Goal: Transaction & Acquisition: Purchase product/service

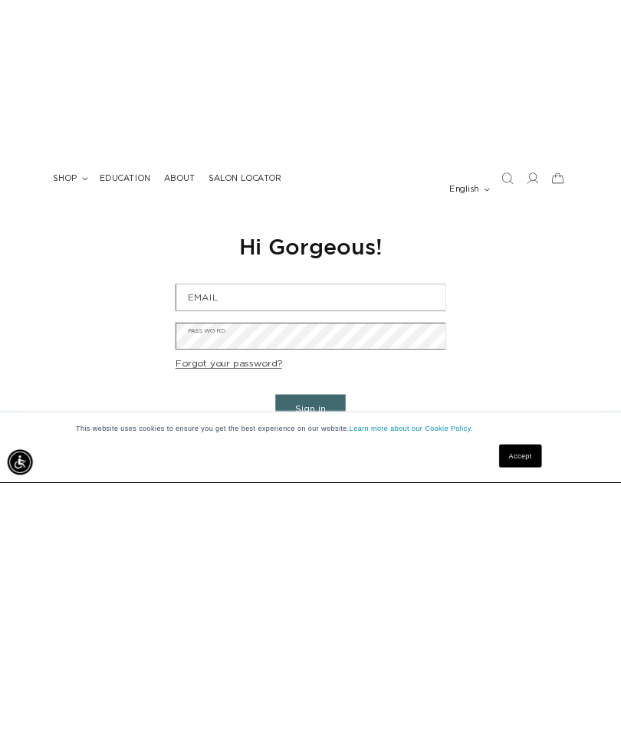
scroll to position [0, 719]
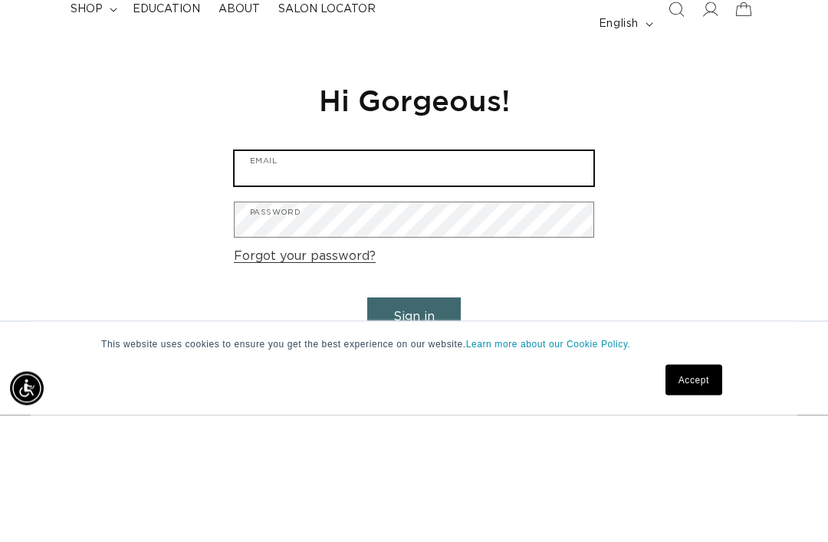
type input "smortallaro@sbcglobal.net"
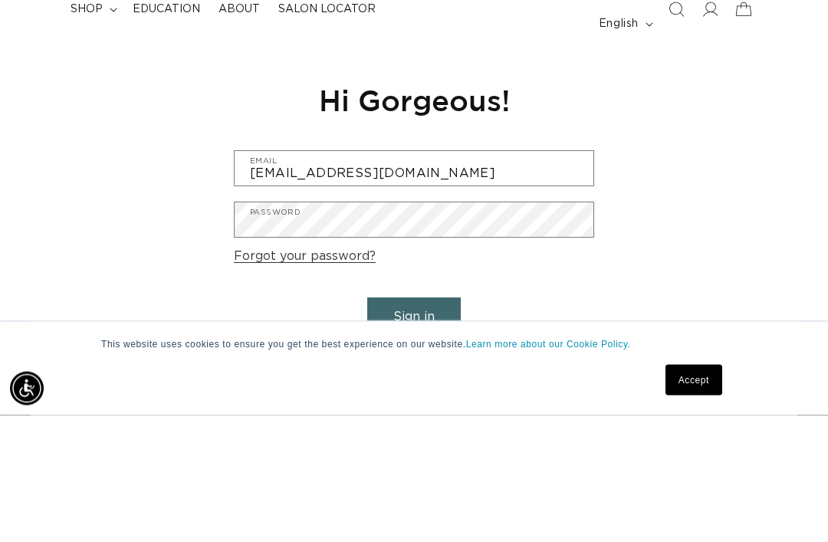
click at [367, 425] on button "Sign in" at bounding box center [413, 444] width 93 height 39
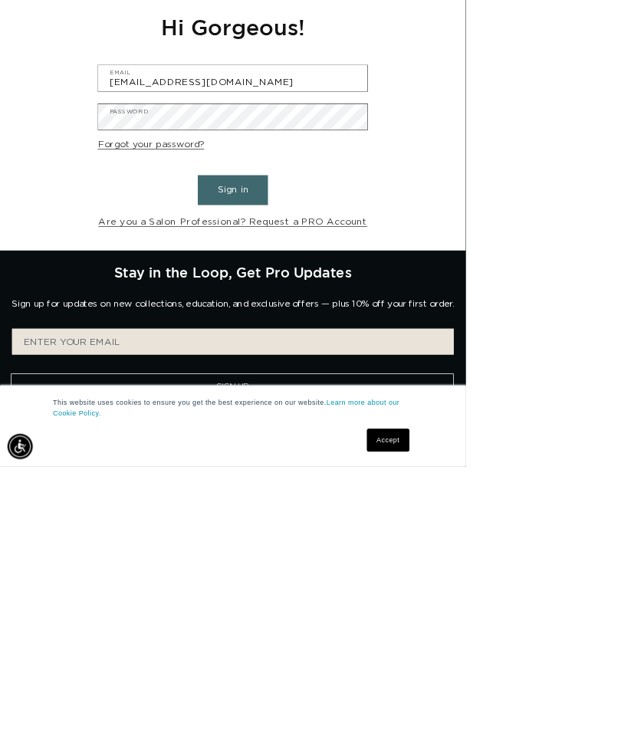
scroll to position [0, 1079]
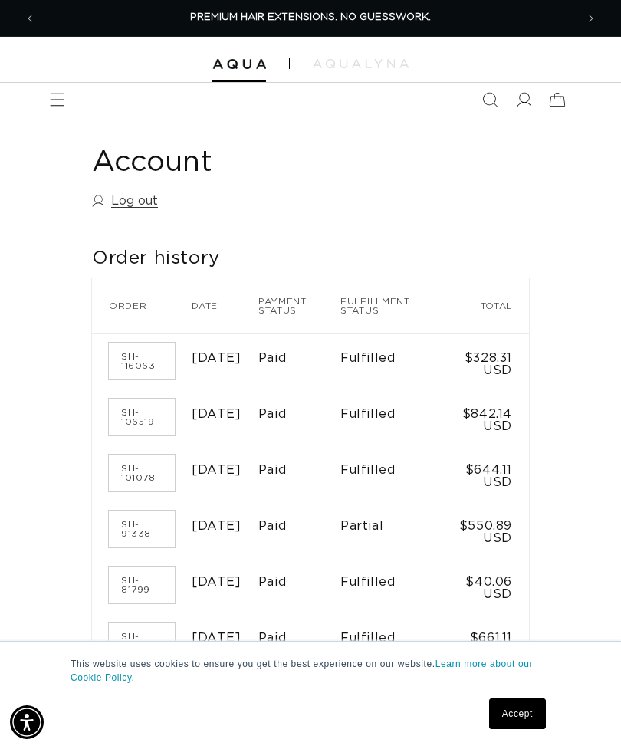
click at [65, 110] on span "Menu" at bounding box center [58, 100] width 34 height 34
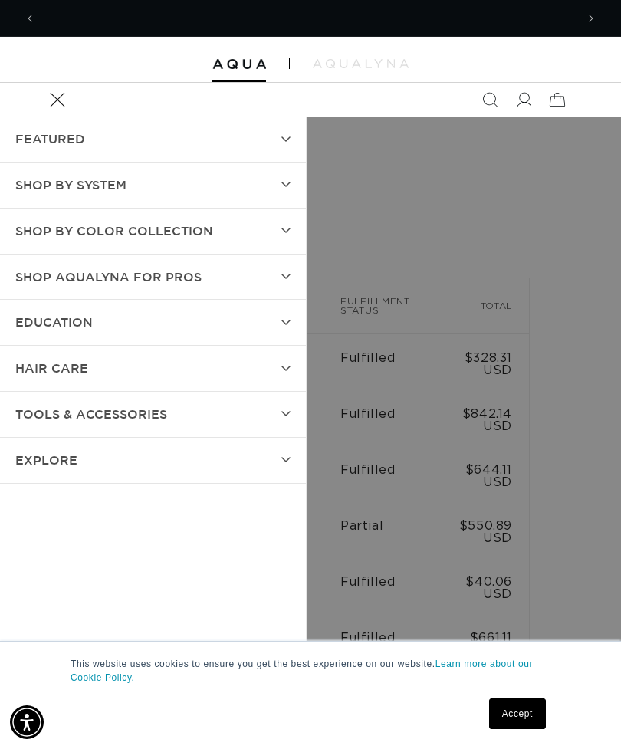
scroll to position [0, 1079]
click at [279, 185] on summary "SHOP BY SYSTEM" at bounding box center [153, 184] width 306 height 45
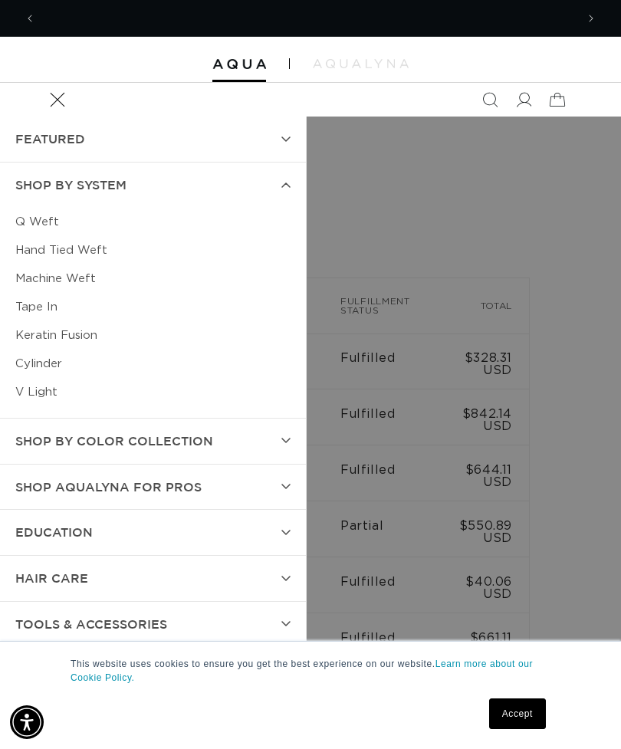
scroll to position [0, 539]
click at [181, 434] on span "Shop by Color Collection" at bounding box center [114, 441] width 198 height 22
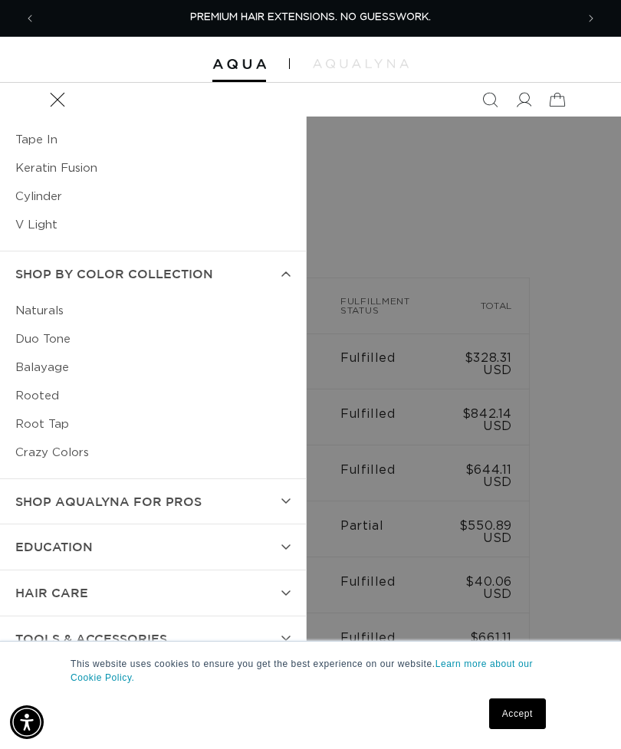
scroll to position [166, 0]
click at [277, 496] on summary "Shop AquaLyna for Pros" at bounding box center [153, 502] width 306 height 45
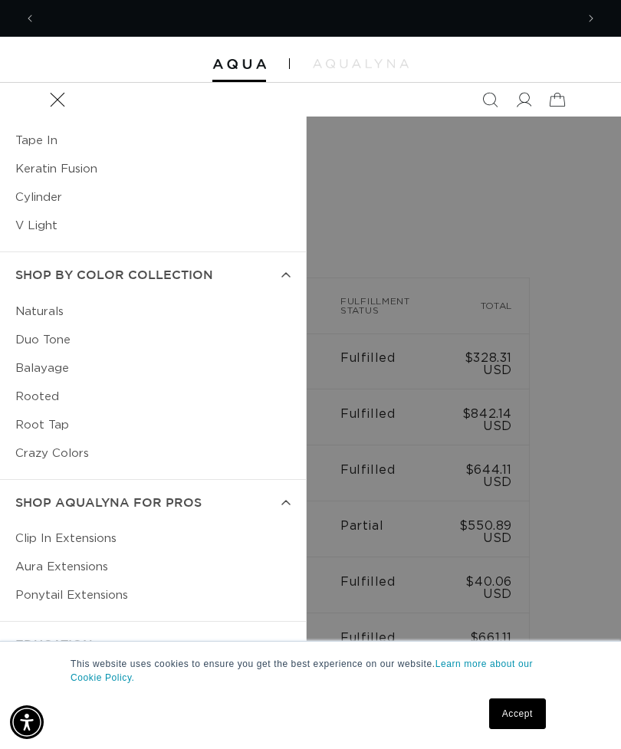
scroll to position [0, 539]
click at [105, 529] on link "Clip In Extensions" at bounding box center [152, 538] width 275 height 28
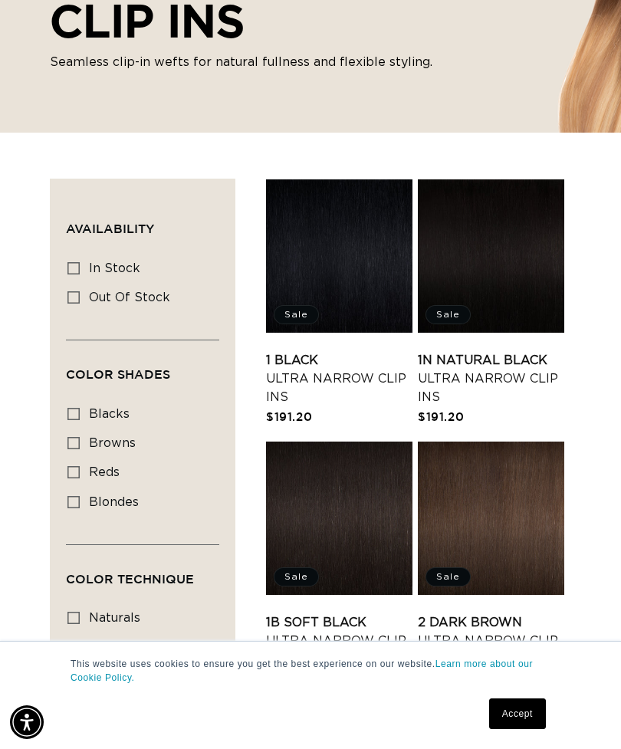
click at [494, 613] on link "2 Dark Brown Ultra Narrow Clip Ins" at bounding box center [491, 640] width 146 height 55
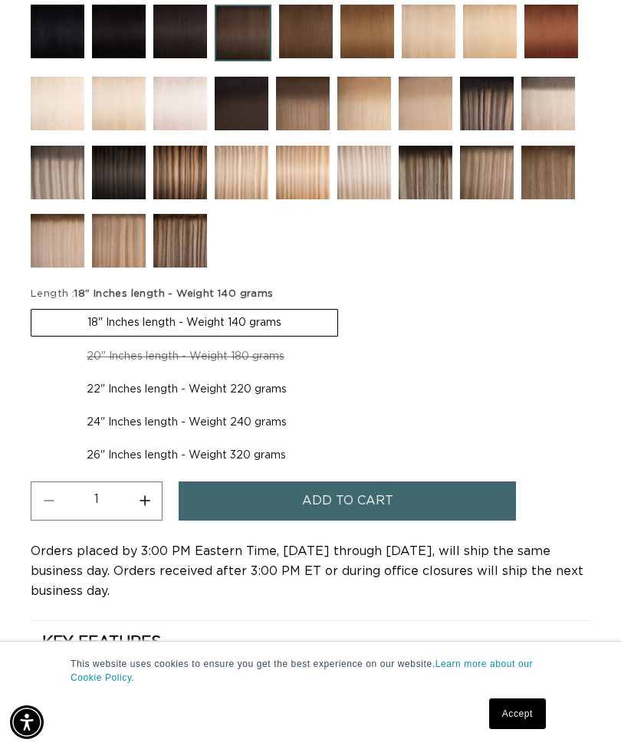
scroll to position [0, 1079]
click at [249, 402] on label "22" Inches length - Weight 220 grams Variant sold out or unavailable" at bounding box center [187, 389] width 312 height 26
click at [348, 341] on input "22" Inches length - Weight 220 grams Variant sold out or unavailable" at bounding box center [348, 340] width 1 height 1
radio input "true"
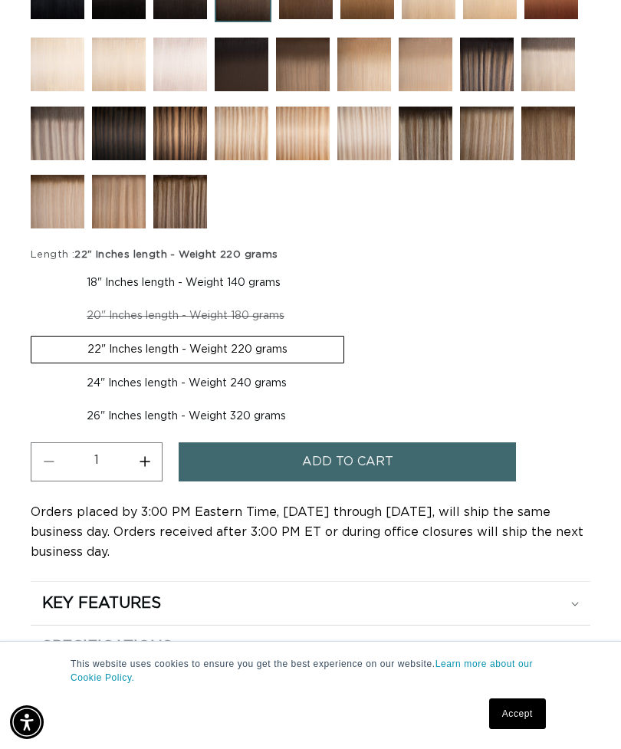
scroll to position [0, 539]
click at [250, 296] on label "18" Inches length - Weight 140 grams Variant sold out or unavailable" at bounding box center [184, 283] width 306 height 26
click at [35, 267] on input "18" Inches length - Weight 140 grams Variant sold out or unavailable" at bounding box center [34, 267] width 1 height 1
radio input "true"
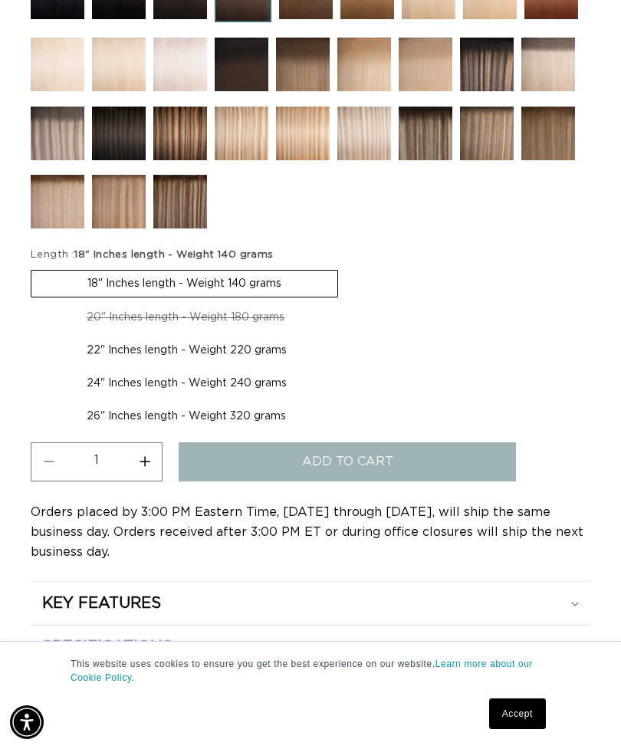
scroll to position [0, 1079]
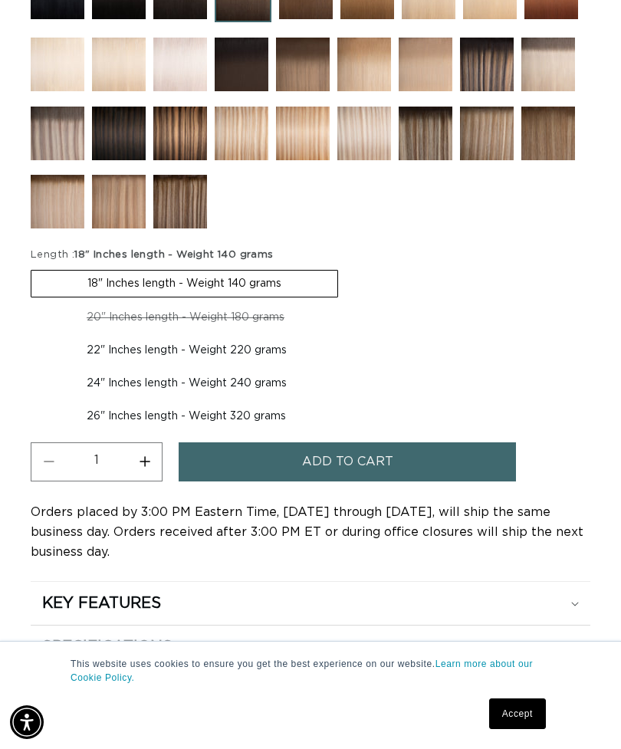
click at [234, 363] on label "22" Inches length - Weight 220 grams Variant sold out or unavailable" at bounding box center [187, 350] width 312 height 26
click at [348, 302] on input "22" Inches length - Weight 220 grams Variant sold out or unavailable" at bounding box center [348, 301] width 1 height 1
radio input "true"
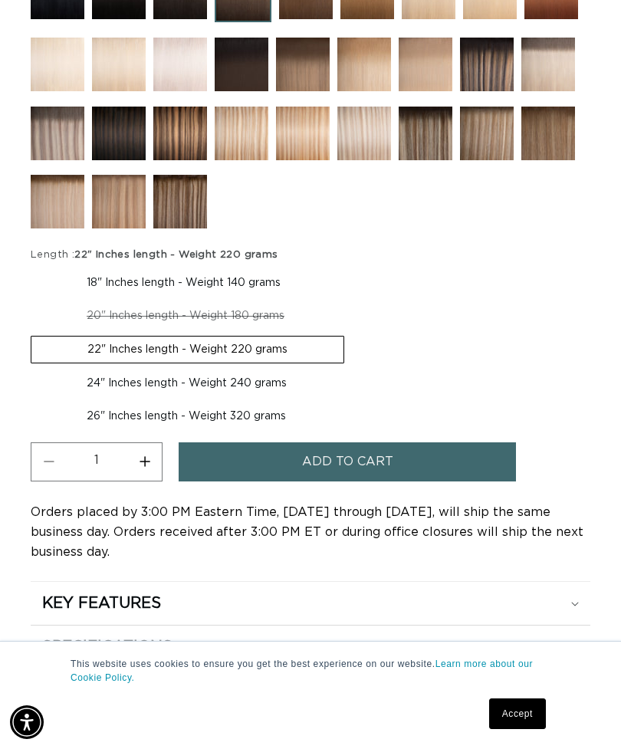
click at [367, 481] on span "Add to cart" at bounding box center [347, 461] width 91 height 39
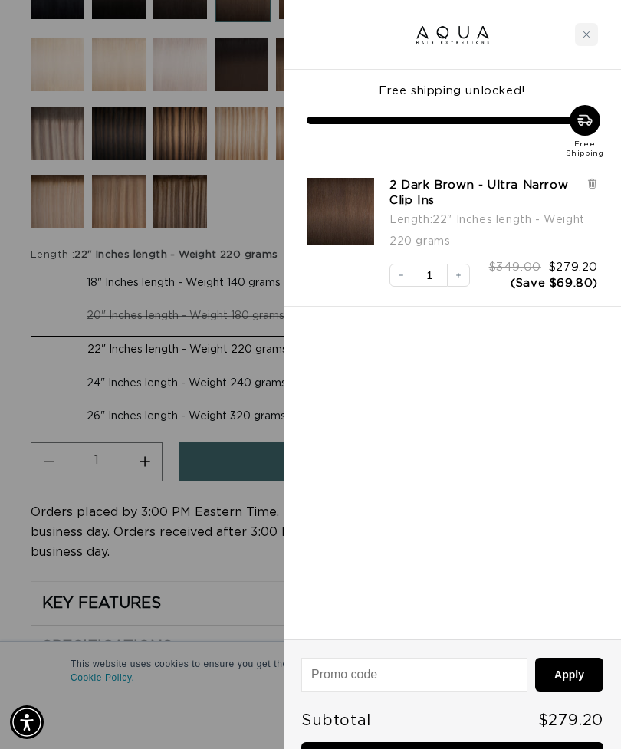
click at [214, 626] on div at bounding box center [310, 374] width 621 height 749
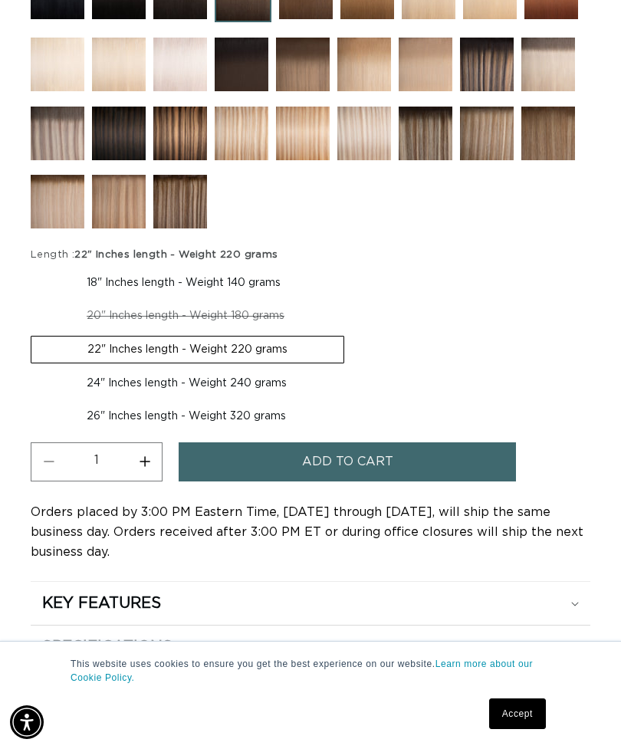
click at [346, 613] on div "KEY FEATURES" at bounding box center [310, 603] width 536 height 20
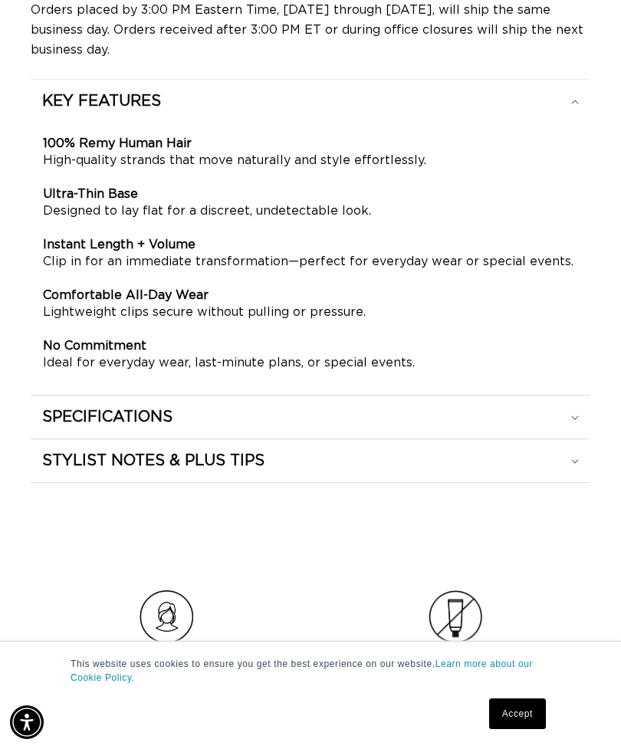
scroll to position [1664, 0]
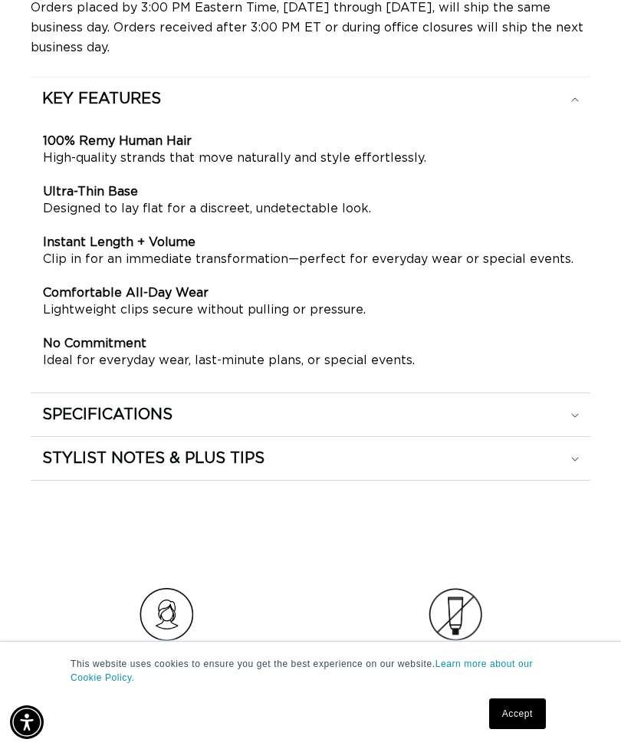
click at [572, 425] on div "SPECIFICATIONS" at bounding box center [310, 415] width 536 height 20
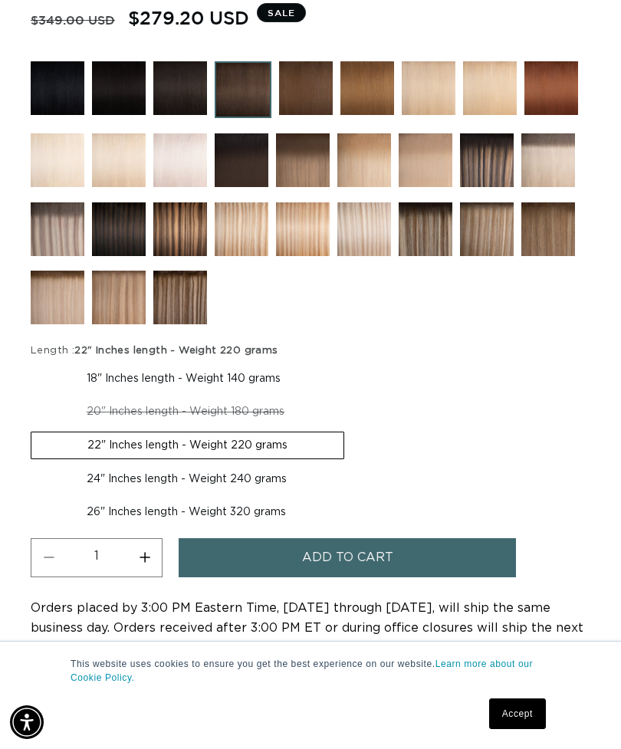
scroll to position [1044, 0]
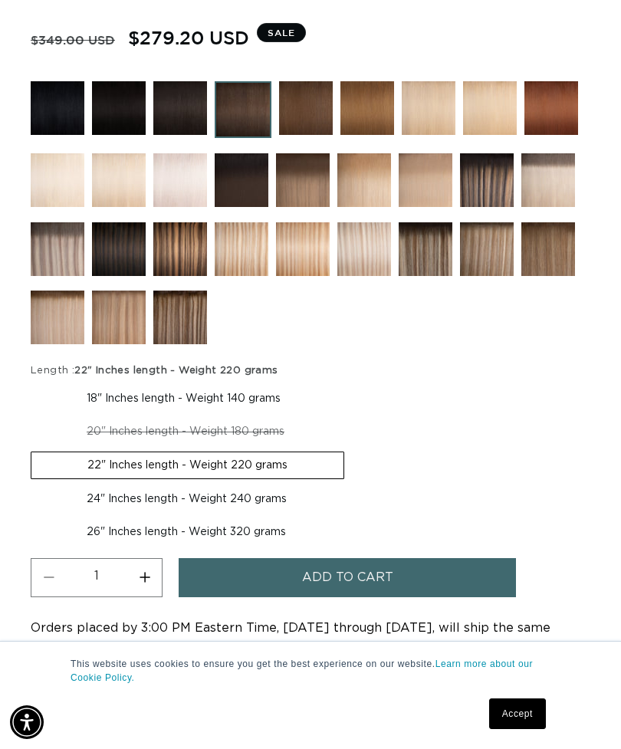
click at [343, 597] on span "Add to cart" at bounding box center [347, 577] width 91 height 39
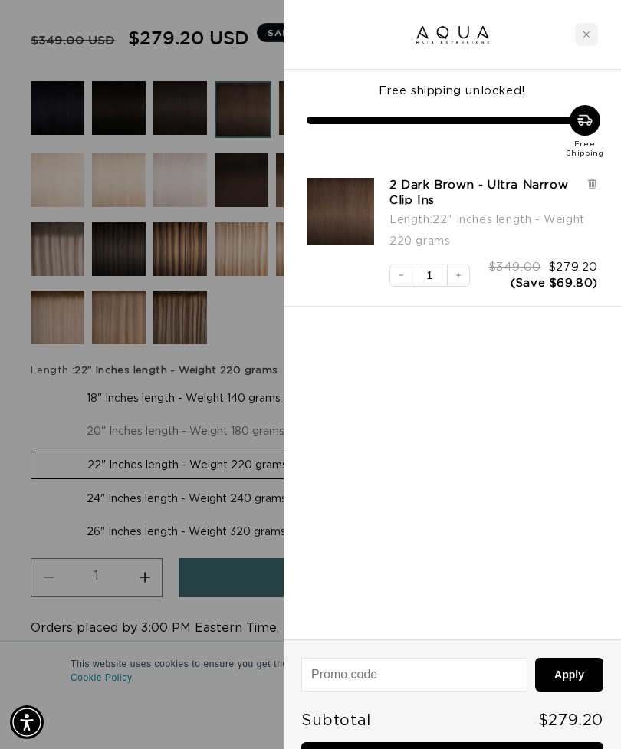
scroll to position [0, 0]
click at [400, 267] on button "Decrease quantity" at bounding box center [400, 275] width 23 height 23
click at [470, 748] on link "Checkout • $279.20" at bounding box center [452, 761] width 302 height 39
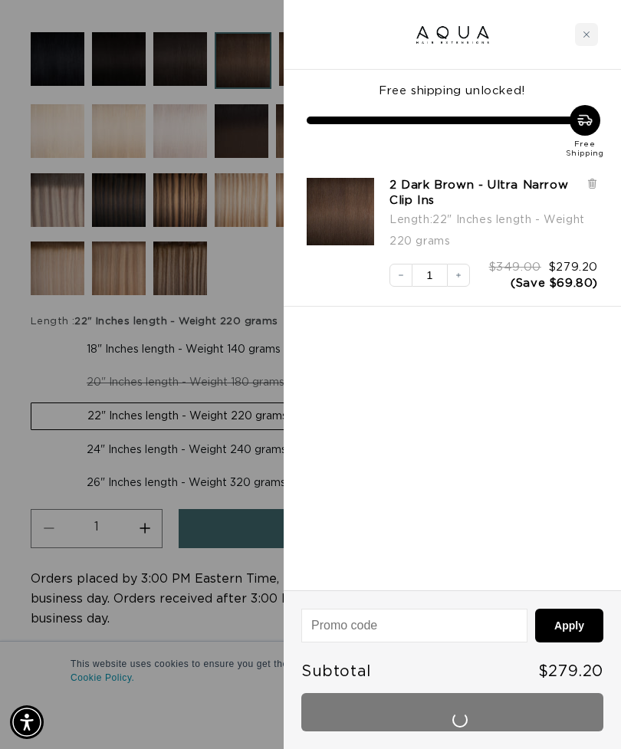
scroll to position [0, 1079]
